Goal: Download file/media

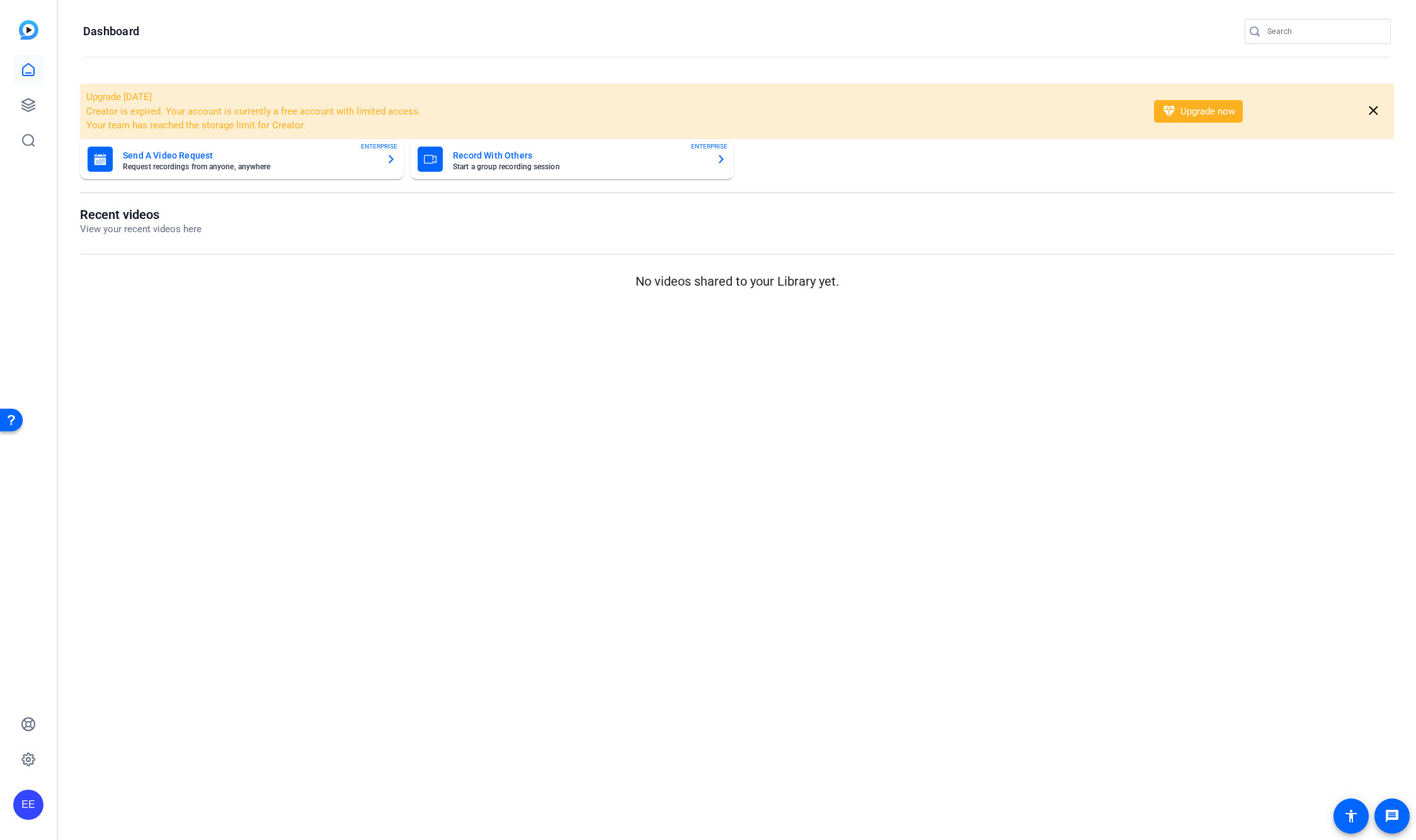
click at [167, 157] on mat-card-title "Send A Video Request" at bounding box center [249, 155] width 253 height 15
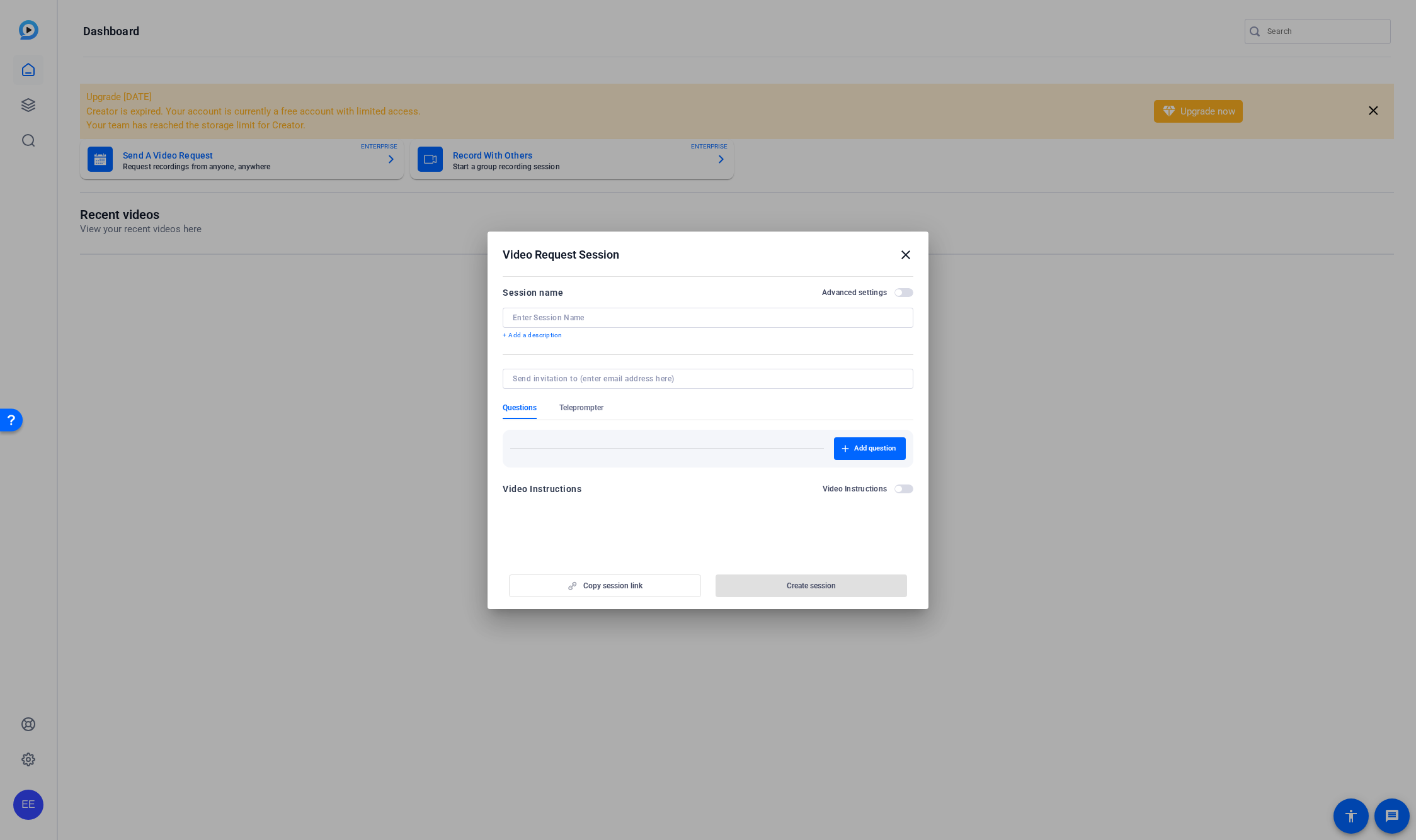
click at [908, 255] on mat-icon "close" at bounding box center [905, 255] width 15 height 15
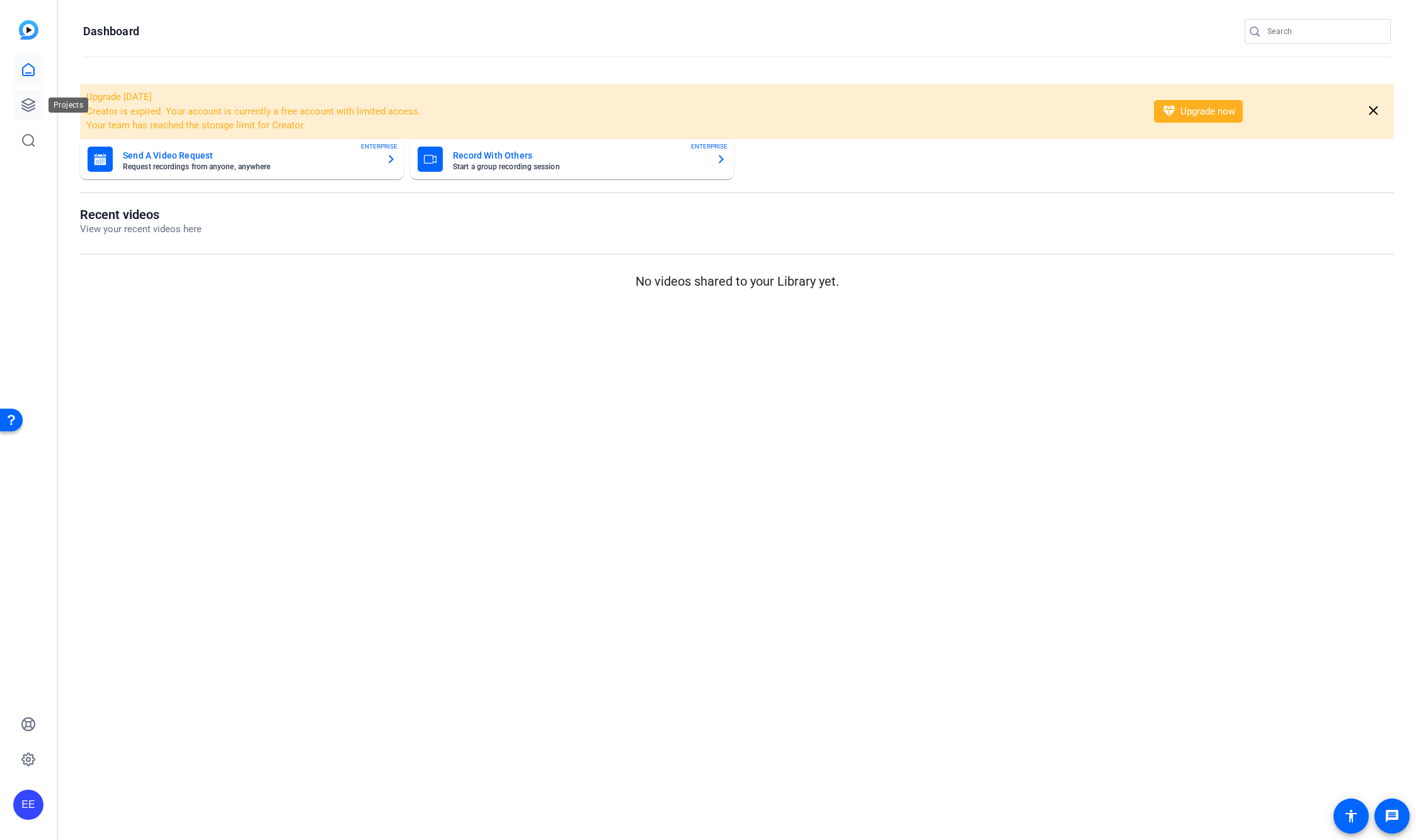
click at [30, 106] on icon at bounding box center [28, 105] width 15 height 15
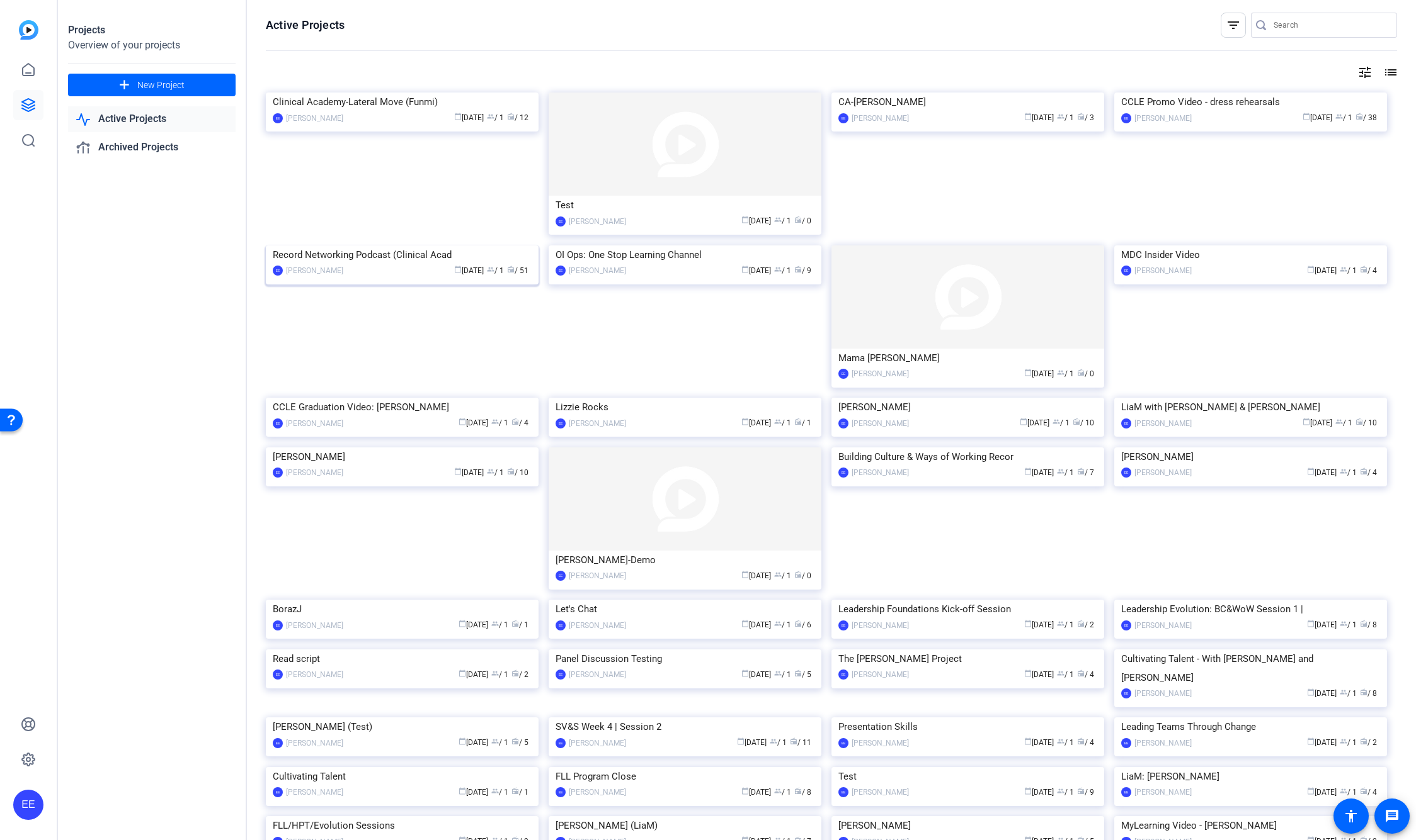
click at [449, 245] on img at bounding box center [402, 245] width 273 height 0
click at [1304, 93] on img at bounding box center [1250, 93] width 273 height 0
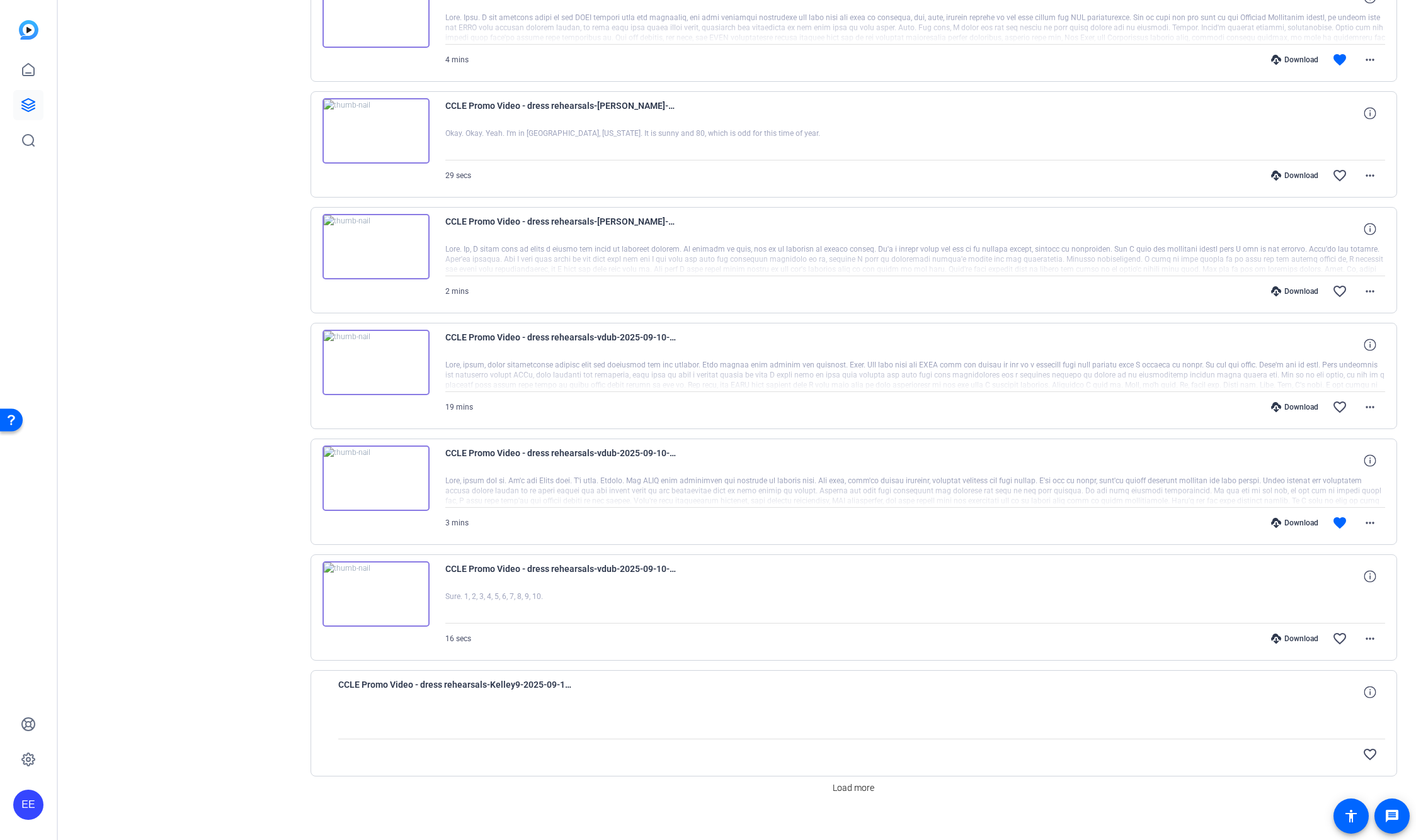
scroll to position [552, 0]
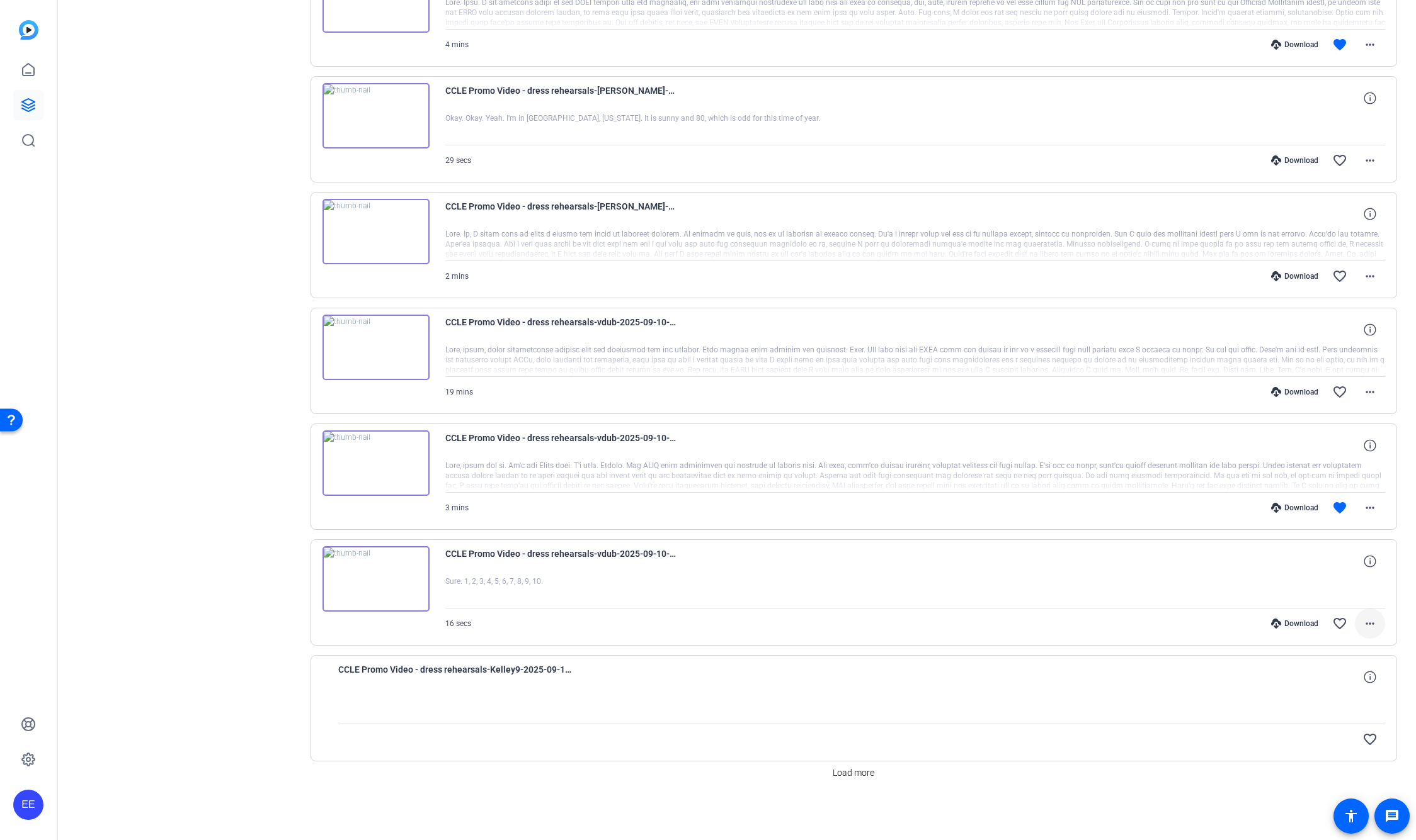
click at [1365, 625] on mat-icon "more_horiz" at bounding box center [1370, 623] width 15 height 15
click at [1358, 744] on span "Download Transcript" at bounding box center [1337, 744] width 75 height 15
click at [850, 774] on span "Load more" at bounding box center [853, 773] width 42 height 13
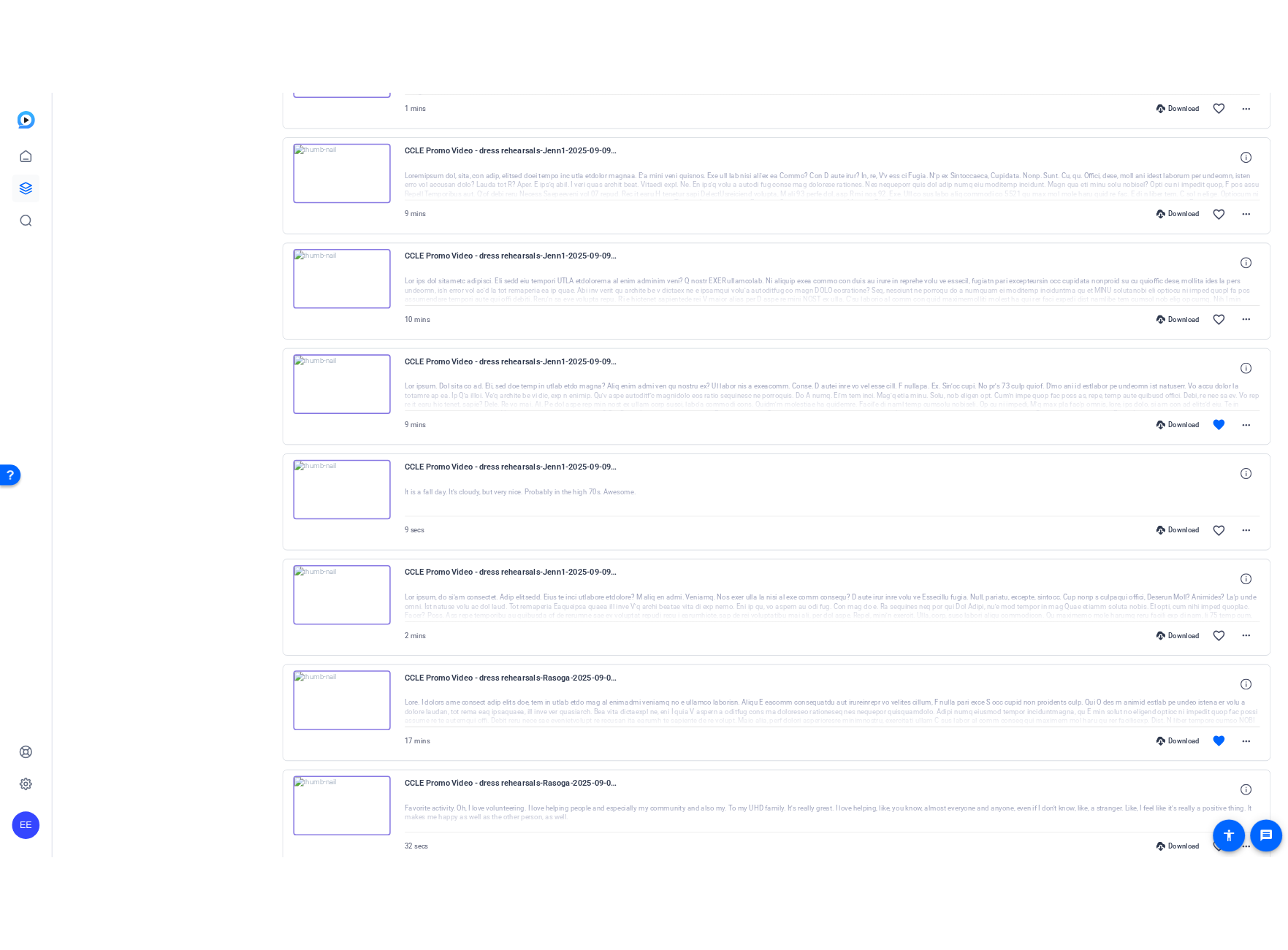
scroll to position [1749, 0]
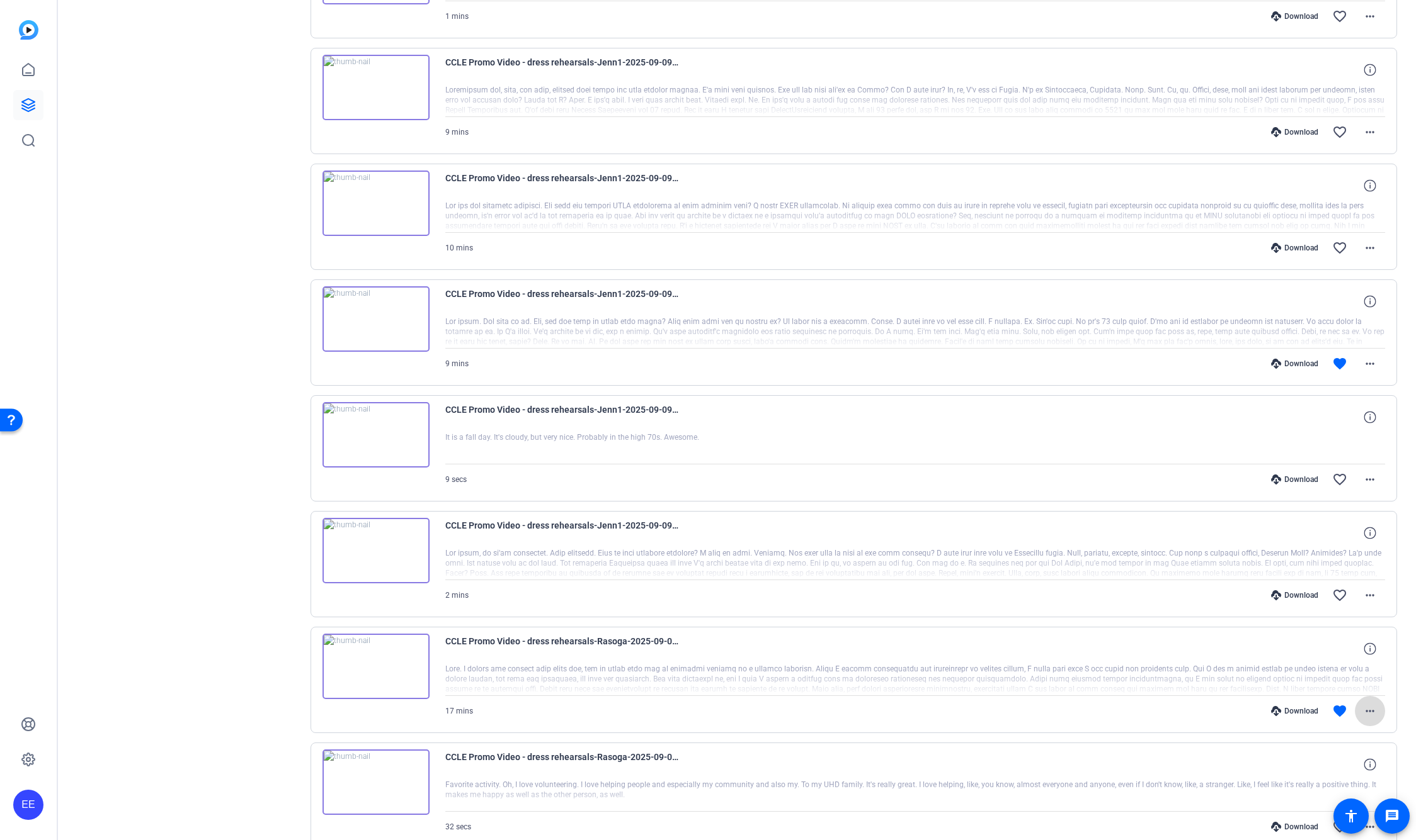
click at [1368, 711] on mat-icon "more_horiz" at bounding box center [1370, 711] width 15 height 15
click at [1344, 655] on span "Download Transcript" at bounding box center [1337, 654] width 75 height 15
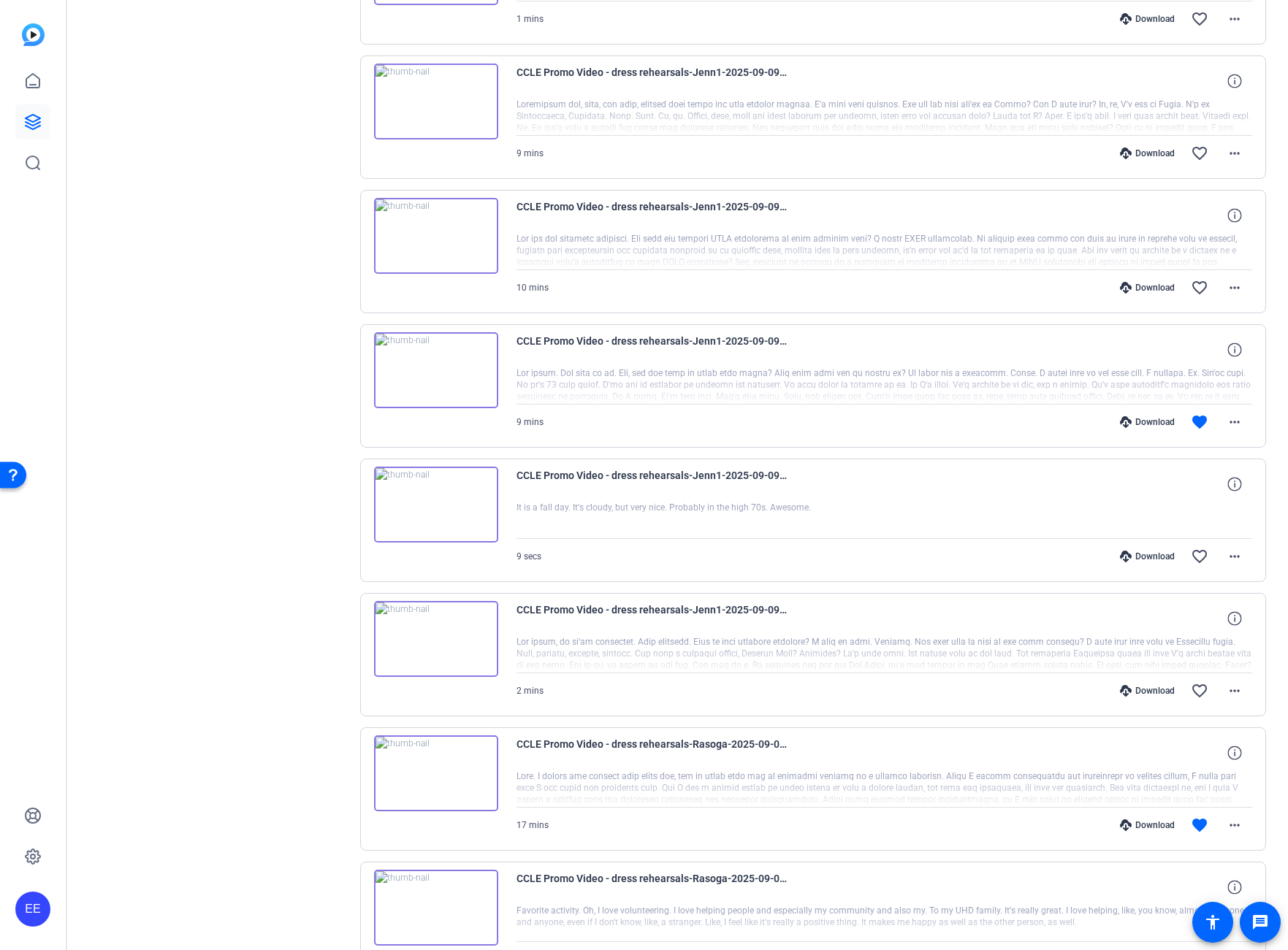
drag, startPoint x: 306, startPoint y: 947, endPoint x: 306, endPoint y: 901, distance: 46.0
